Goal: Task Accomplishment & Management: Use online tool/utility

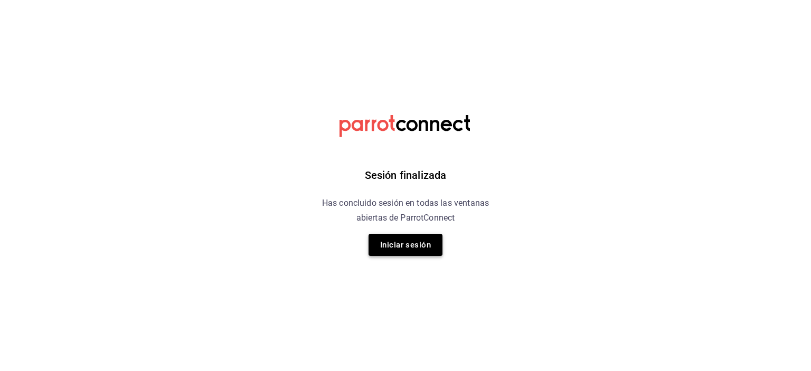
click at [407, 239] on button "Iniciar sesión" at bounding box center [405, 245] width 74 height 22
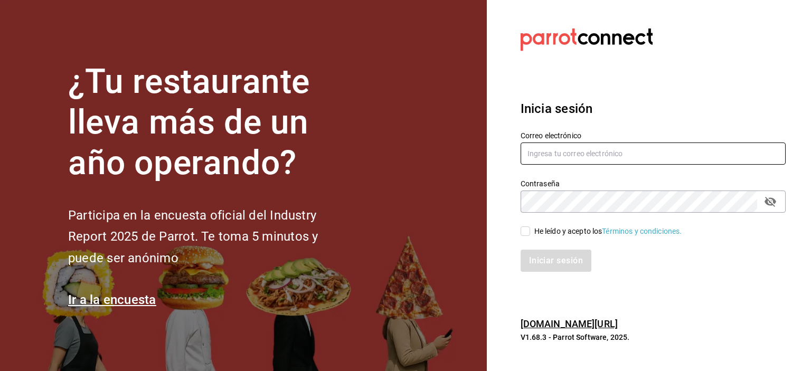
type input "Rmsfs.com@gmail.com"
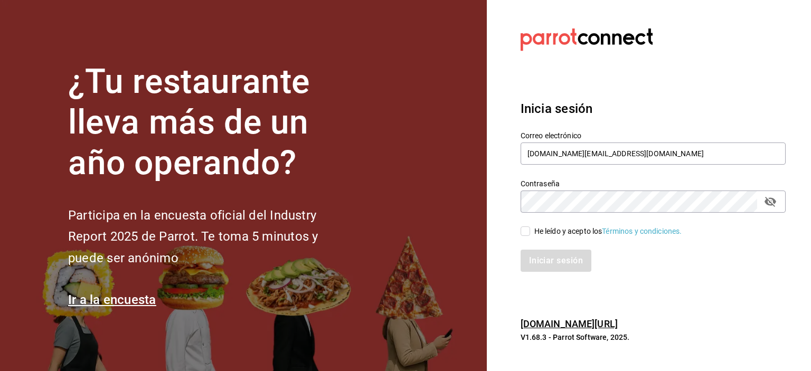
click at [521, 236] on label "He leído y acepto los Términos y condiciones." at bounding box center [600, 231] width 161 height 11
click at [521, 236] on input "He leído y acepto los Términos y condiciones." at bounding box center [524, 230] width 9 height 9
checkbox input "true"
click at [539, 252] on button "Iniciar sesión" at bounding box center [556, 261] width 72 height 22
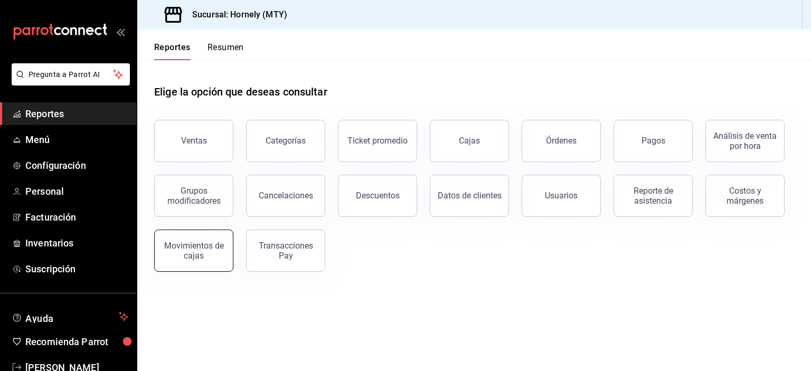
click at [189, 247] on div "Movimientos de cajas" at bounding box center [193, 251] width 65 height 20
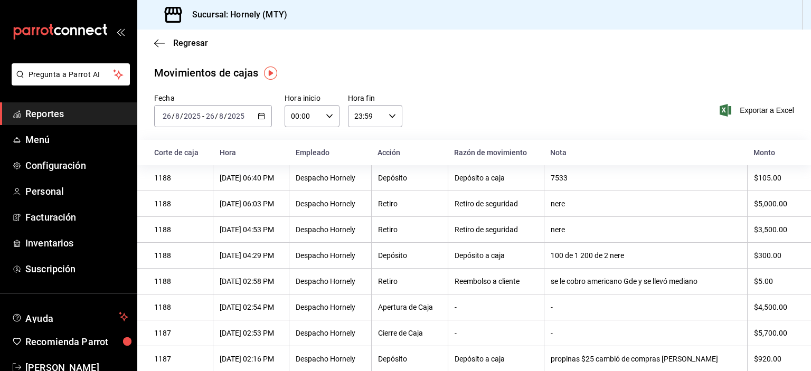
click at [258, 117] on \(Stroke\) "button" at bounding box center [261, 116] width 6 height 6
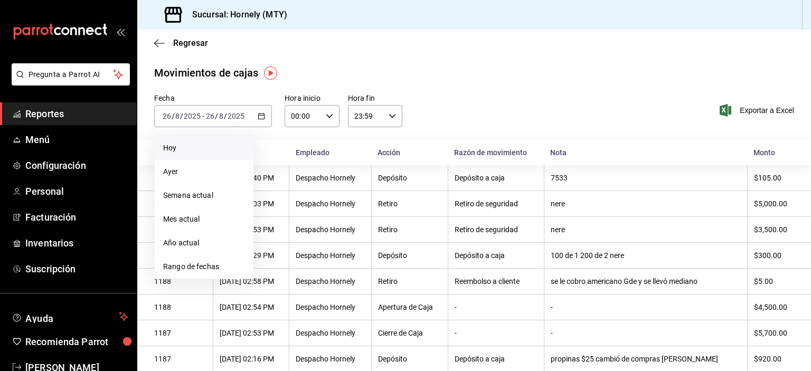
click at [232, 156] on li "Hoy" at bounding box center [204, 148] width 99 height 24
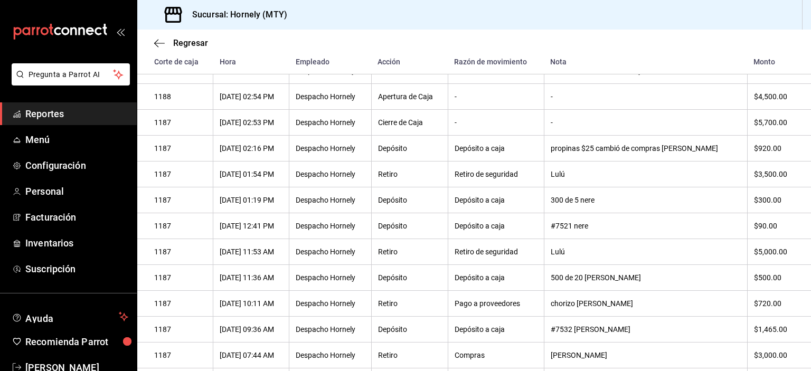
scroll to position [263, 0]
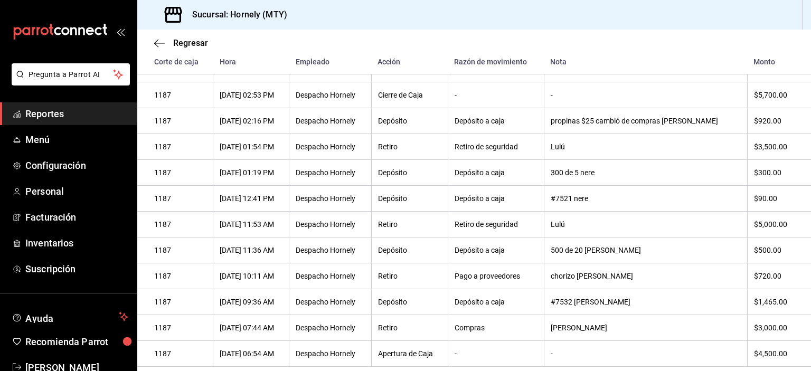
drag, startPoint x: 475, startPoint y: 303, endPoint x: 540, endPoint y: 301, distance: 64.9
click at [520, 301] on div "Depósito a caja" at bounding box center [495, 302] width 83 height 8
drag, startPoint x: 576, startPoint y: 299, endPoint x: 605, endPoint y: 301, distance: 29.1
click at [605, 301] on div "#7532 María celish" at bounding box center [645, 302] width 190 height 8
click at [641, 298] on div "#7532 María celish" at bounding box center [645, 302] width 190 height 8
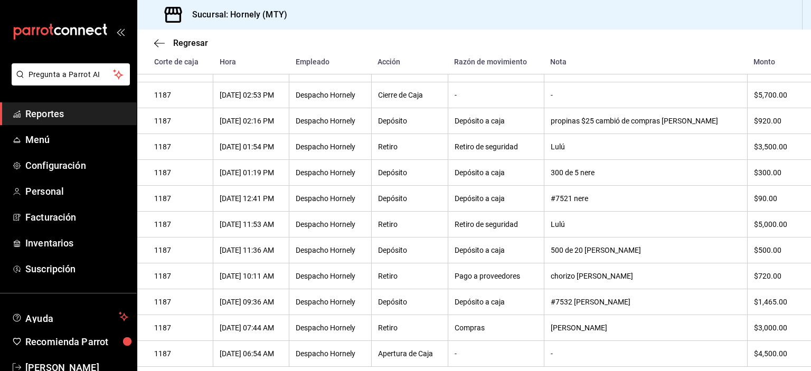
scroll to position [0, 0]
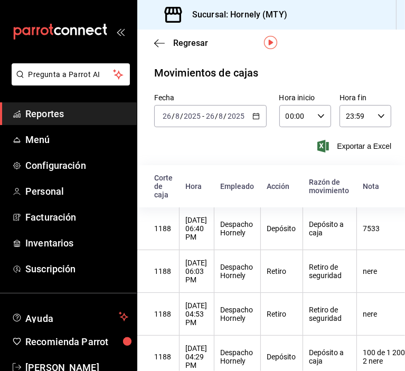
scroll to position [106, 0]
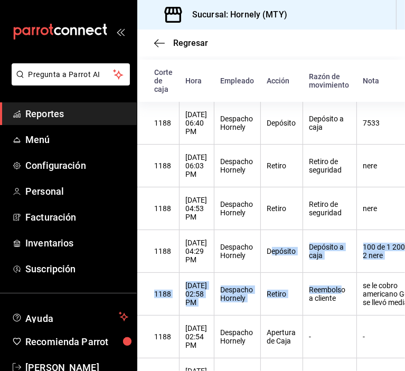
drag, startPoint x: 357, startPoint y: 272, endPoint x: 289, endPoint y: 244, distance: 73.6
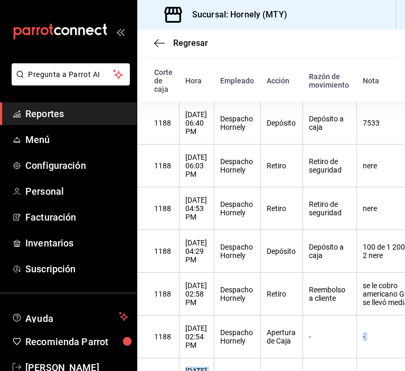
drag, startPoint x: 342, startPoint y: 365, endPoint x: 340, endPoint y: 335, distance: 29.6
click at [351, 316] on th "Reembolso a cliente" at bounding box center [329, 294] width 54 height 43
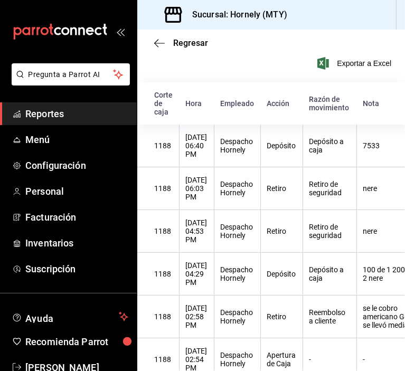
scroll to position [125, 0]
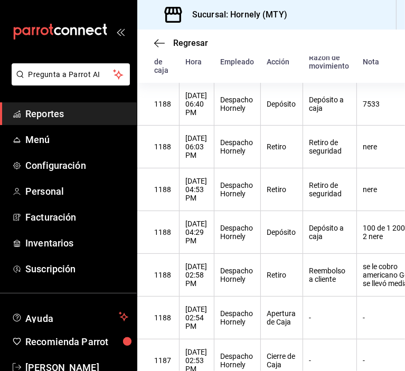
click at [350, 356] on div "-" at bounding box center [329, 360] width 41 height 8
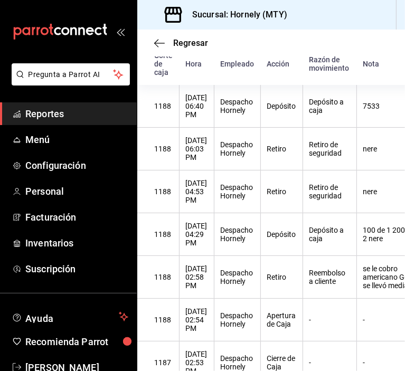
scroll to position [97, 0]
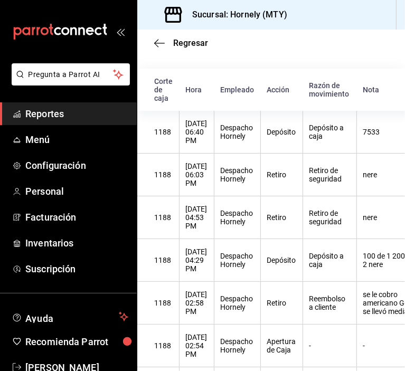
click at [287, 302] on th "Retiro" at bounding box center [281, 303] width 42 height 43
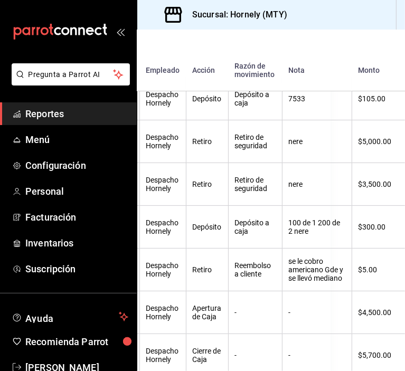
scroll to position [149, 80]
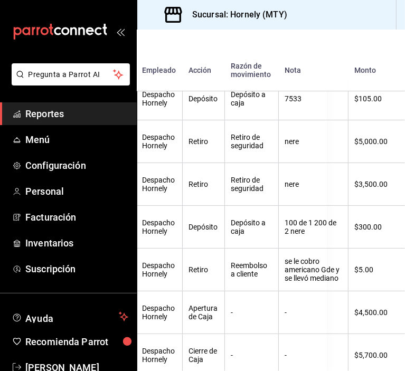
click at [218, 137] on div "Retiro" at bounding box center [203, 141] width 29 height 8
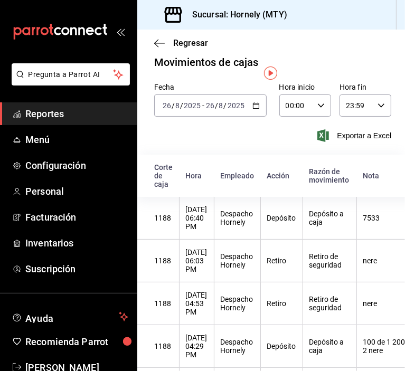
scroll to position [0, 0]
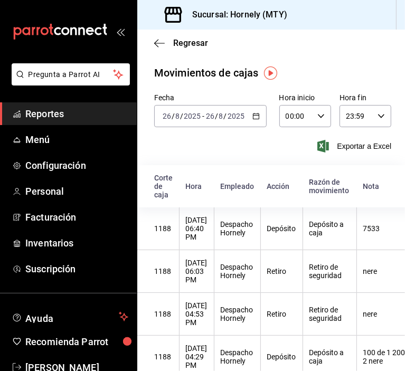
click at [252, 114] on icon "button" at bounding box center [255, 115] width 7 height 7
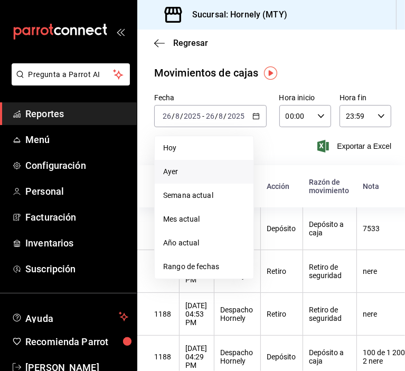
click at [225, 170] on span "Ayer" at bounding box center [204, 171] width 82 height 11
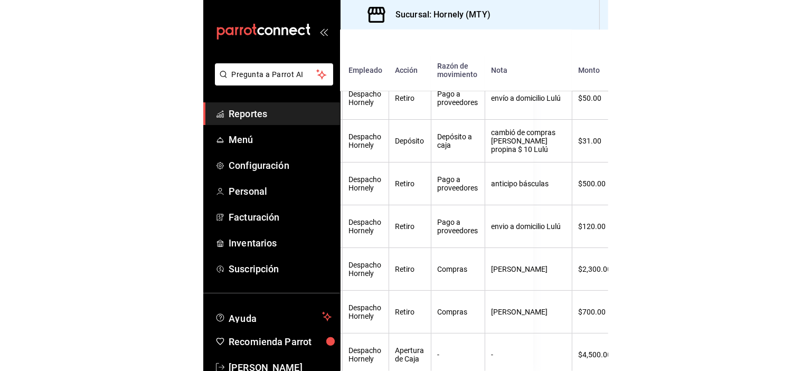
scroll to position [394, 0]
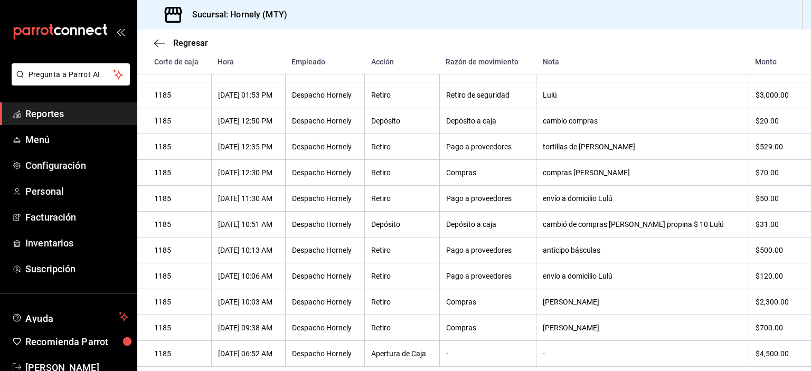
click at [94, 114] on span "Reportes" at bounding box center [76, 114] width 103 height 14
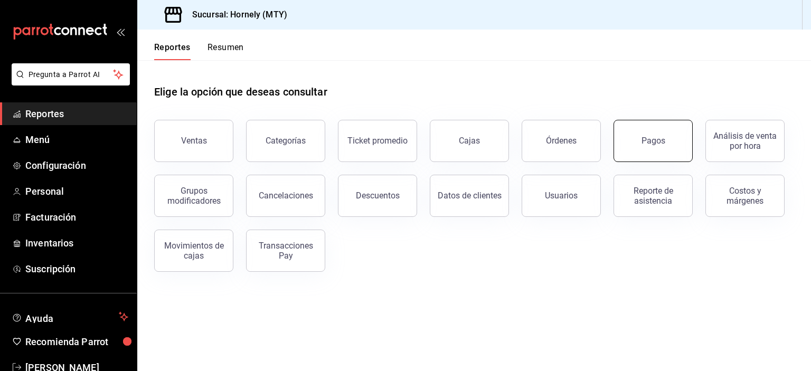
click at [647, 132] on button "Pagos" at bounding box center [652, 141] width 79 height 42
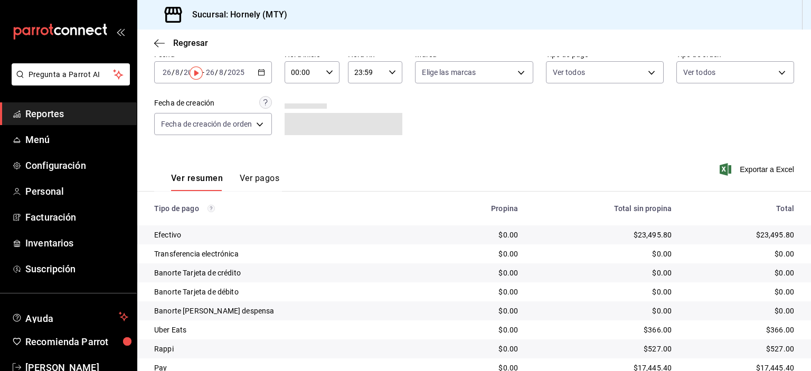
scroll to position [95, 0]
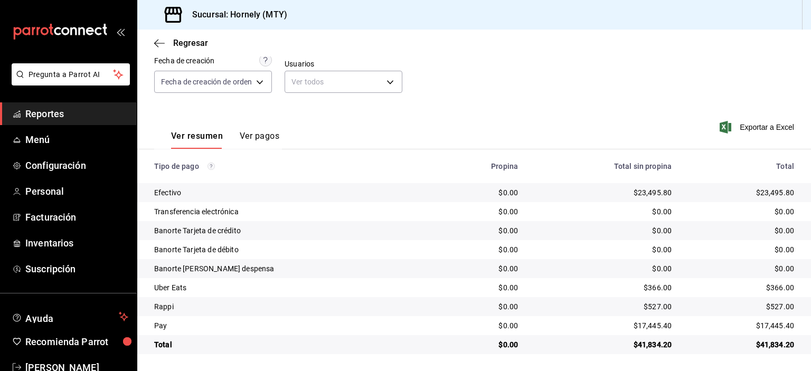
click at [758, 194] on div "$23,495.80" at bounding box center [741, 192] width 106 height 11
drag, startPoint x: 758, startPoint y: 194, endPoint x: 730, endPoint y: 200, distance: 28.2
click at [730, 200] on td "$23,495.80" at bounding box center [745, 192] width 131 height 19
click at [747, 194] on div "$23,495.80" at bounding box center [741, 192] width 106 height 11
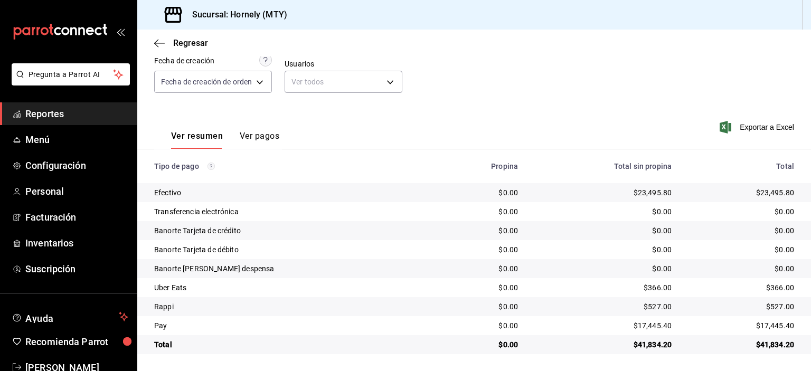
click at [760, 192] on div "$23,495.80" at bounding box center [741, 192] width 106 height 11
copy div "23,495.80"
click at [764, 328] on div "$17,445.40" at bounding box center [741, 325] width 106 height 11
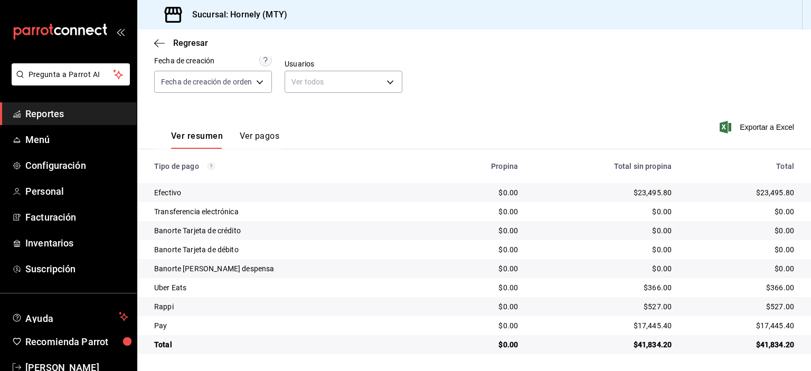
drag, startPoint x: 764, startPoint y: 328, endPoint x: 685, endPoint y: 224, distance: 131.1
click at [685, 224] on td "$0.00" at bounding box center [745, 230] width 131 height 19
click at [763, 325] on div "$17,445.40" at bounding box center [741, 325] width 106 height 11
copy div "17,445.40"
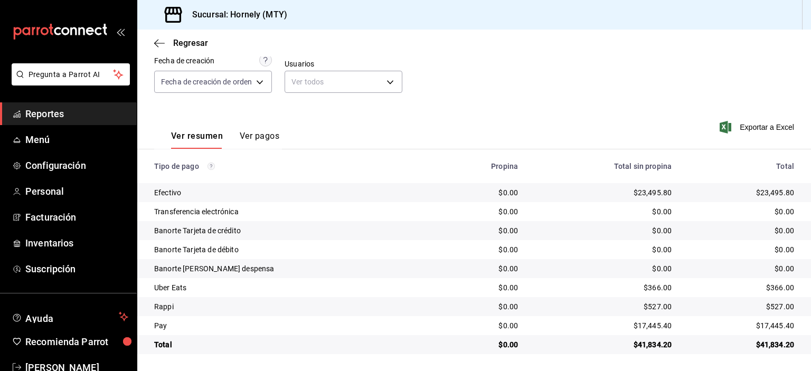
click at [770, 289] on div "$366.00" at bounding box center [741, 287] width 106 height 11
copy div "366.00"
click at [773, 309] on div "$527.00" at bounding box center [741, 306] width 106 height 11
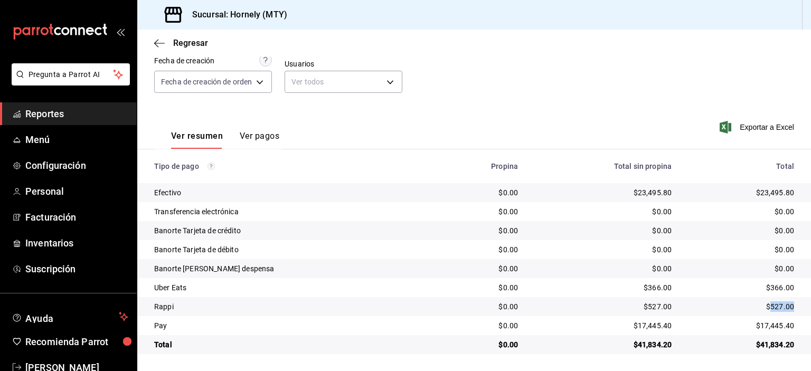
click at [773, 309] on div "$527.00" at bounding box center [741, 306] width 106 height 11
copy div "527.00"
click at [90, 112] on span "Reportes" at bounding box center [76, 114] width 103 height 14
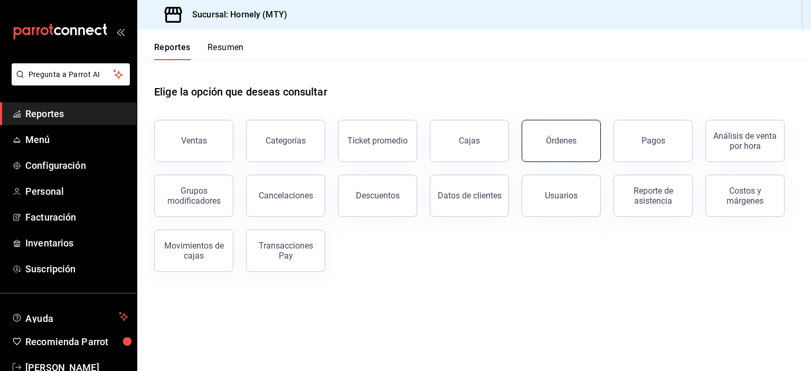
click at [568, 130] on button "Órdenes" at bounding box center [560, 141] width 79 height 42
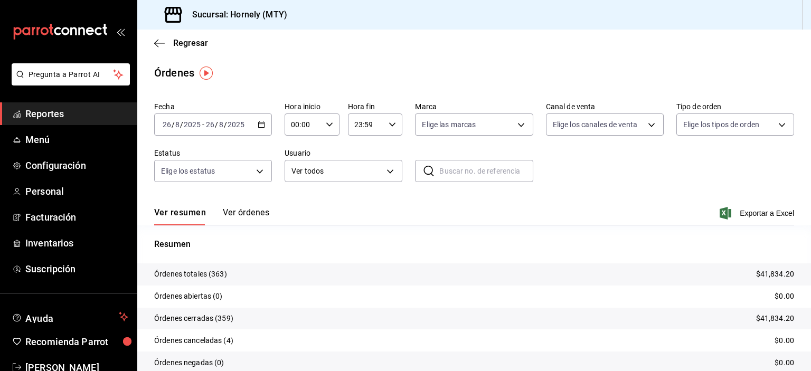
click at [218, 272] on p "Órdenes totales (363)" at bounding box center [190, 274] width 73 height 11
copy p "363"
click at [73, 116] on span "Reportes" at bounding box center [76, 114] width 103 height 14
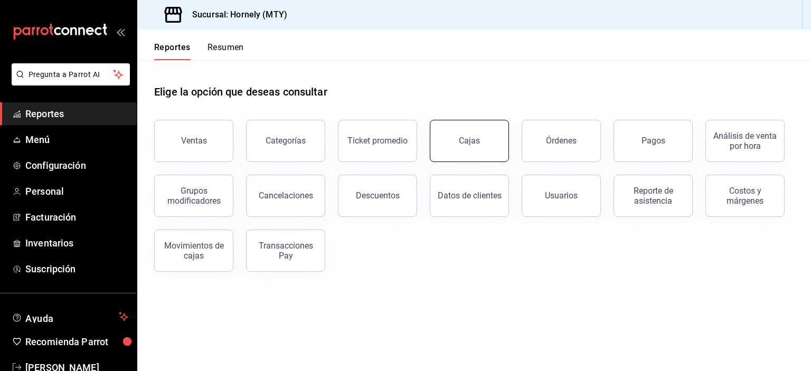
click at [444, 145] on button "Cajas" at bounding box center [469, 141] width 79 height 42
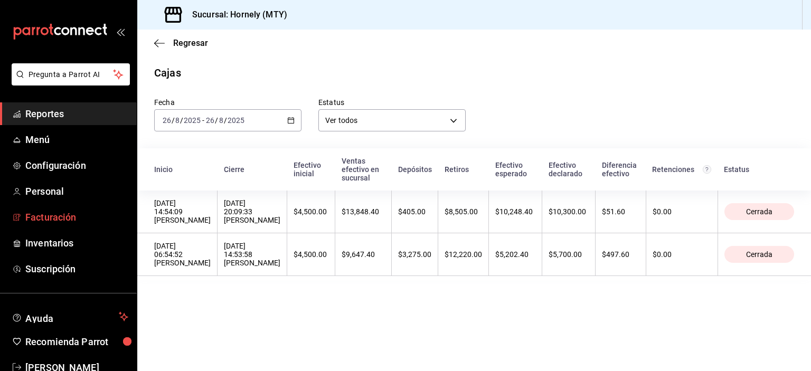
click at [87, 217] on span "Facturación" at bounding box center [76, 217] width 103 height 14
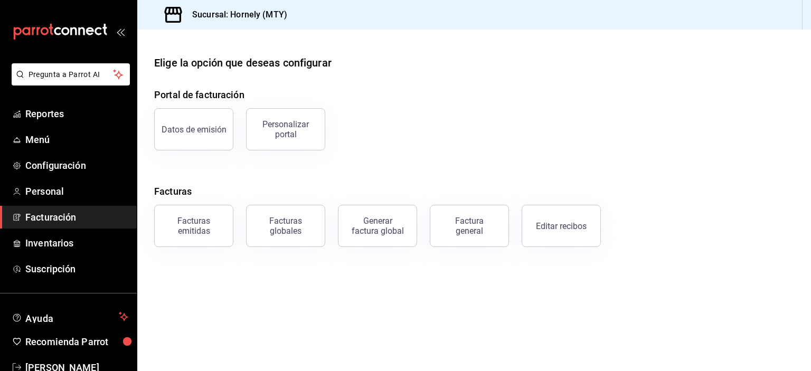
click at [540, 227] on div "Editar recibos" at bounding box center [561, 226] width 51 height 10
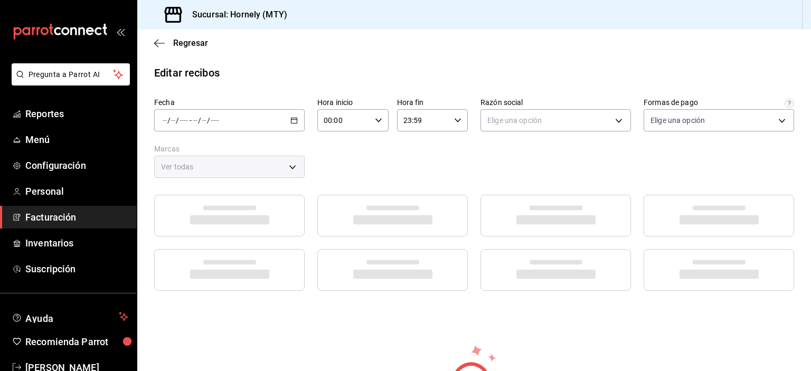
type input "fb0911c4-8c81-440c-afc8-d8364f99058a"
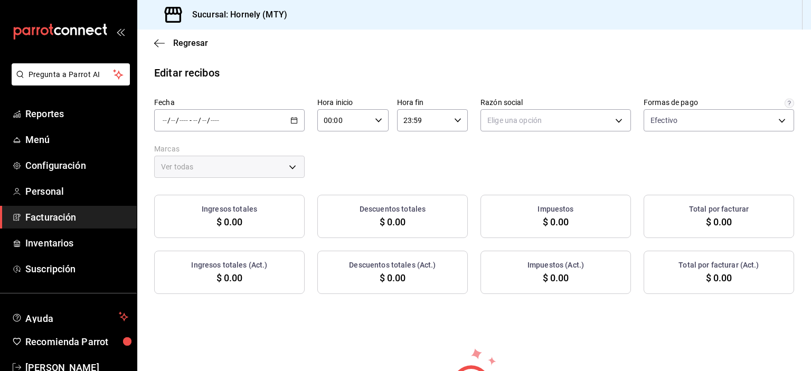
click at [298, 127] on div "/ / - / /" at bounding box center [229, 120] width 150 height 22
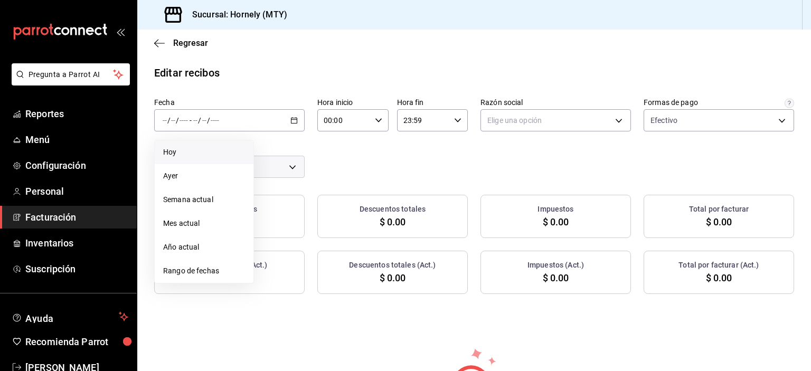
click at [229, 157] on span "Hoy" at bounding box center [204, 152] width 82 height 11
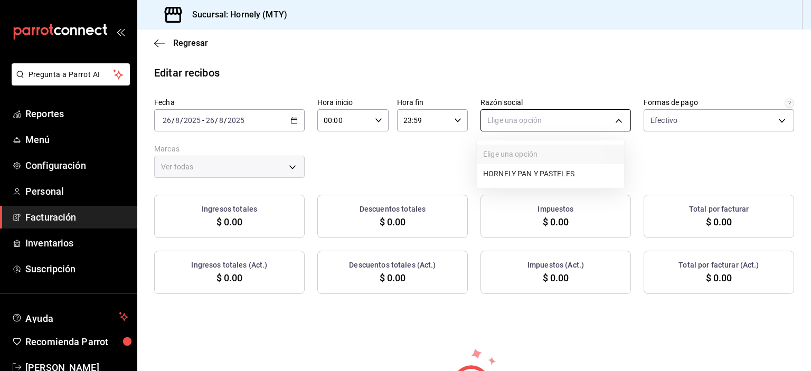
click at [593, 123] on body "Pregunta a Parrot AI Reportes Menú Configuración Personal Facturación Inventari…" at bounding box center [405, 185] width 811 height 371
click at [578, 173] on li "HORNELY PAN Y PASTELES" at bounding box center [549, 174] width 147 height 20
type input "b2cd780a-b572-4f60-9a57-482b6a6c9eaf"
type input "f940d65f-f315-40ad-96cd-36aca2dc56c6"
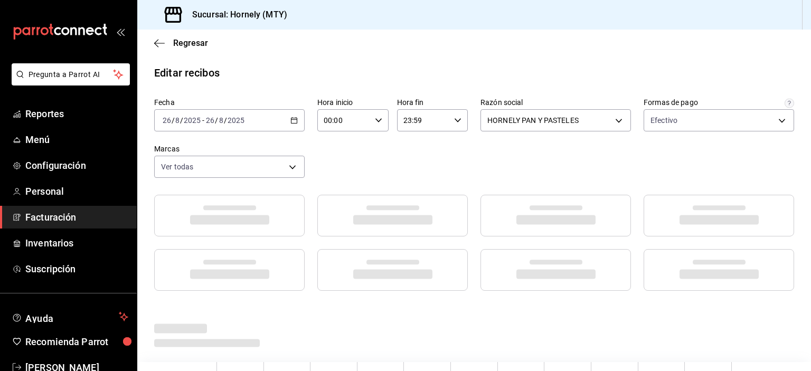
click at [669, 18] on div "Sucursal: Hornely (MTY)" at bounding box center [473, 15] width 673 height 30
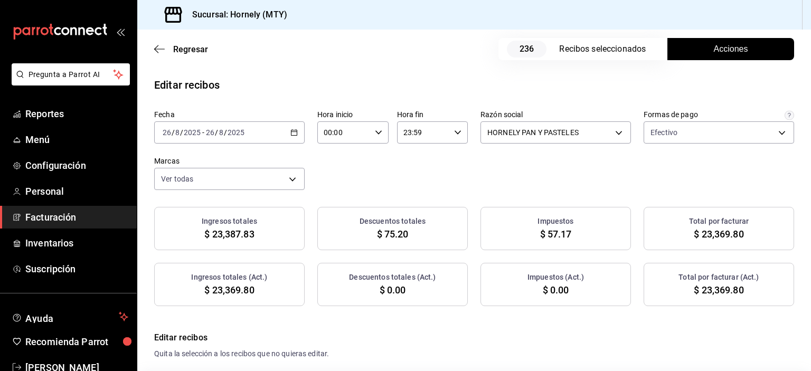
click at [678, 144] on div "Fecha [DATE] [DATE] - [DATE] [DATE] Hora inicio 00:00 Hora inicio Hora fin 23:5…" at bounding box center [474, 150] width 640 height 80
click at [689, 52] on button "Acciones" at bounding box center [730, 49] width 127 height 22
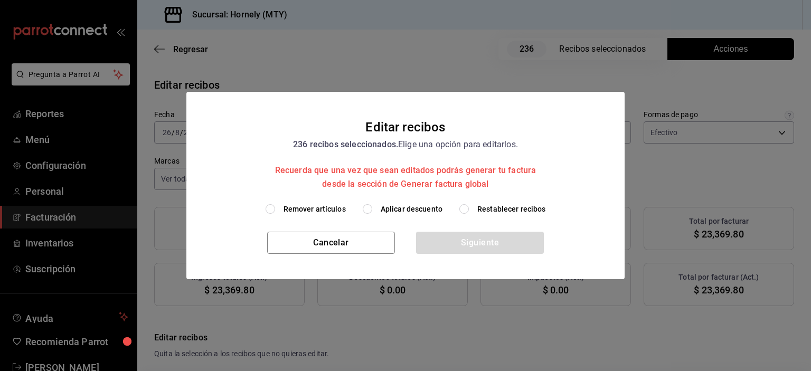
click at [386, 208] on span "Aplicar descuento" at bounding box center [411, 209] width 62 height 11
click at [372, 208] on input "Aplicar descuento" at bounding box center [367, 208] width 9 height 9
radio input "true"
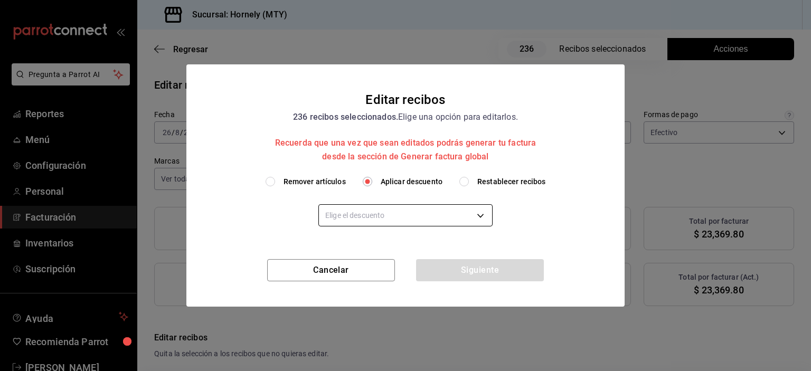
click at [393, 217] on body "Pregunta a Parrot AI Reportes Menú Configuración Personal Facturación Inventari…" at bounding box center [405, 185] width 811 height 371
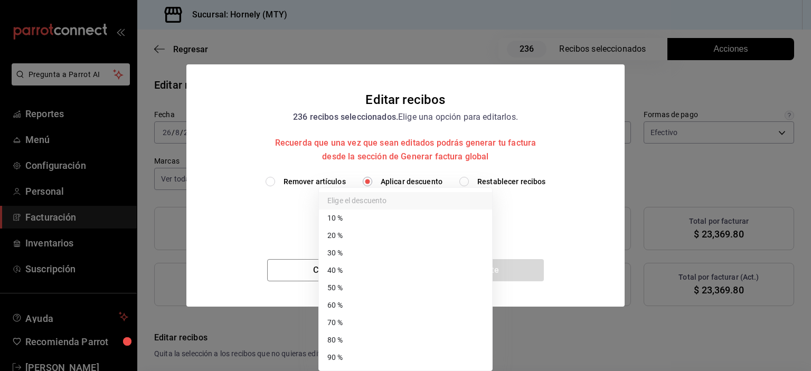
click at [387, 268] on li "40 %" at bounding box center [405, 270] width 173 height 17
type input "40"
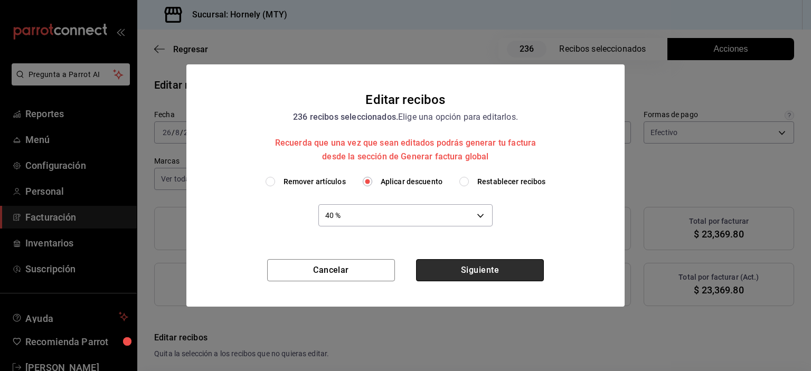
click at [488, 270] on button "Siguiente" at bounding box center [480, 270] width 128 height 22
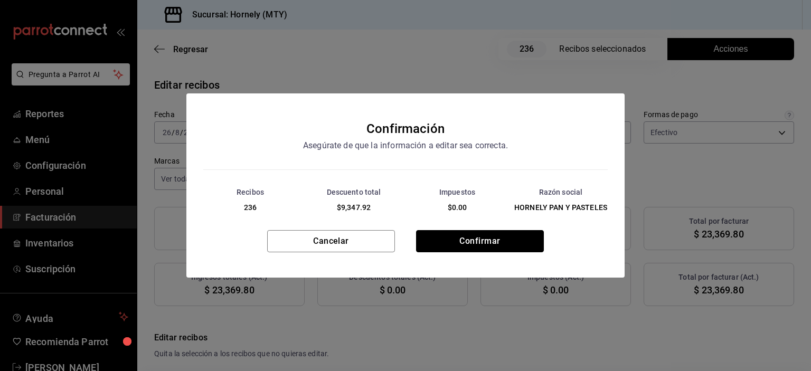
drag, startPoint x: 498, startPoint y: 233, endPoint x: 754, endPoint y: 335, distance: 275.0
click at [499, 233] on button "Confirmar" at bounding box center [480, 241] width 128 height 22
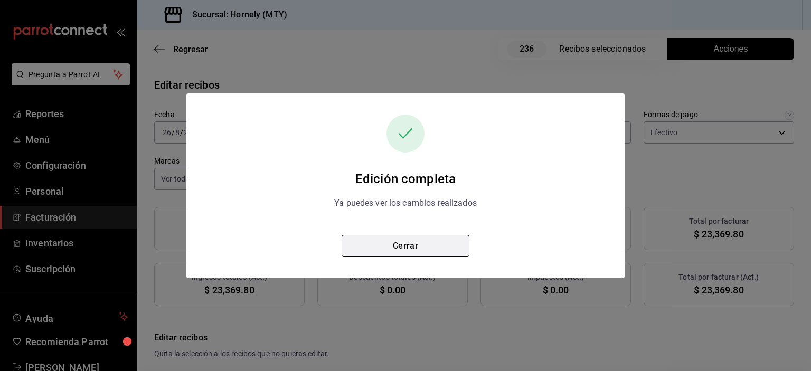
click at [439, 250] on button "Cerrar" at bounding box center [405, 246] width 128 height 22
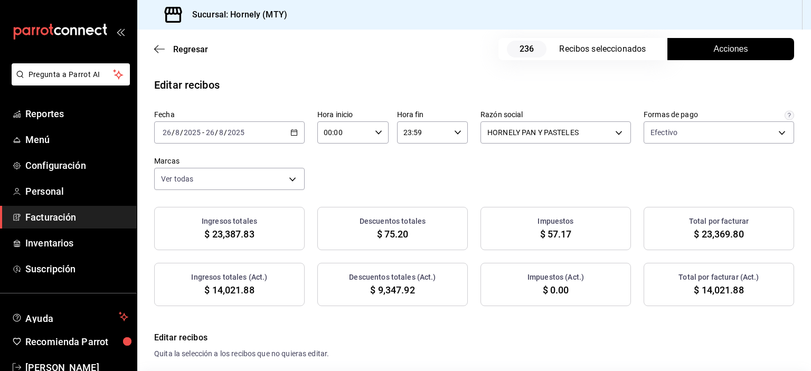
click at [708, 290] on span "$ 14,021.88" at bounding box center [718, 290] width 50 height 14
copy span "14,021.88"
click at [389, 289] on span "$ 9,347.92" at bounding box center [392, 290] width 44 height 14
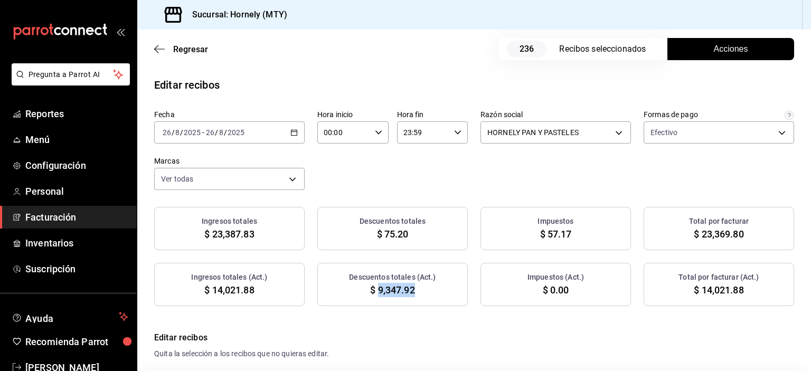
copy span "9,347.92"
click at [402, 344] on h4 "Editar recibos" at bounding box center [474, 337] width 640 height 13
click at [78, 118] on span "Reportes" at bounding box center [76, 114] width 103 height 14
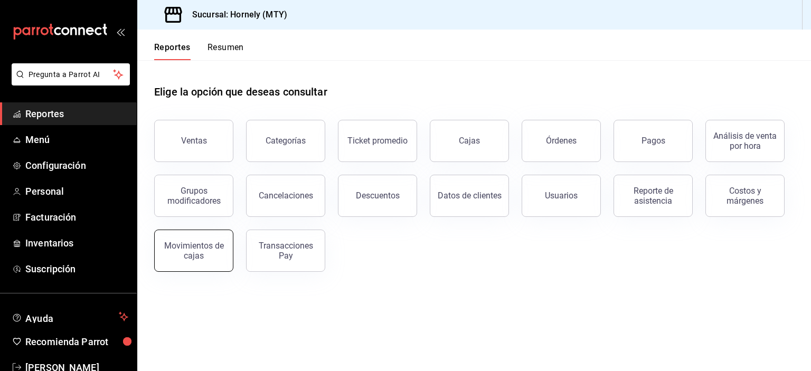
click at [207, 261] on button "Movimientos de cajas" at bounding box center [193, 251] width 79 height 42
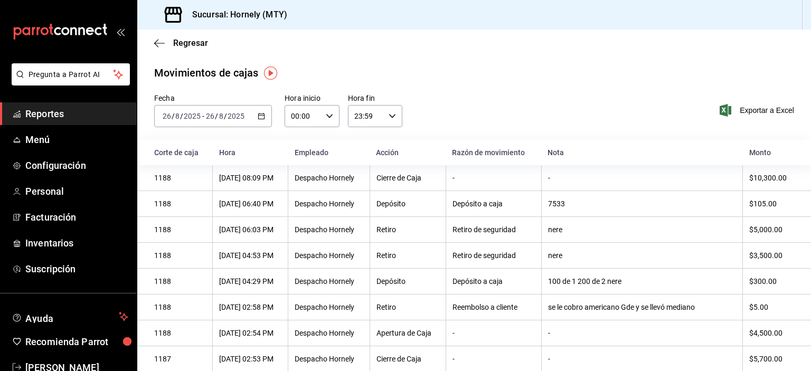
click at [773, 248] on th "$3,500.00" at bounding box center [776, 256] width 68 height 26
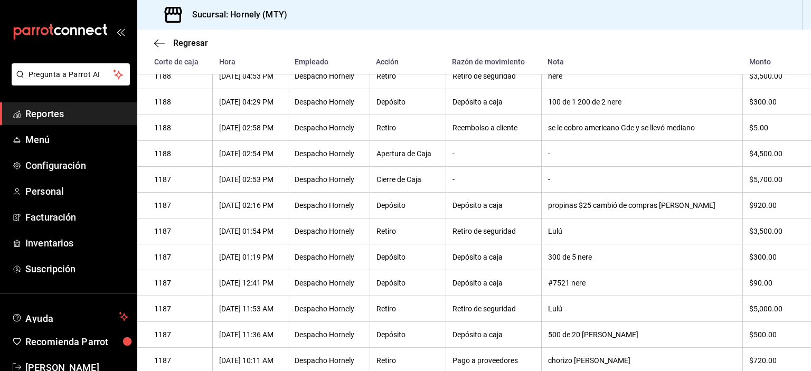
scroll to position [211, 0]
